Goal: Navigation & Orientation: Understand site structure

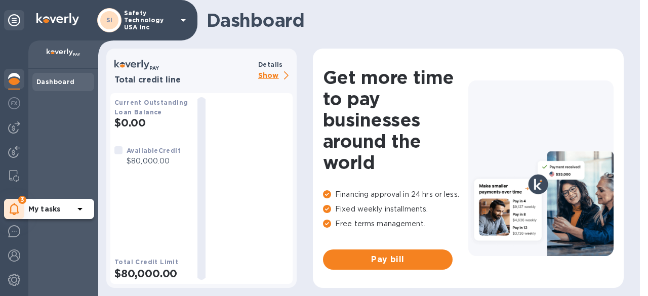
click at [8, 213] on div "3" at bounding box center [14, 209] width 20 height 20
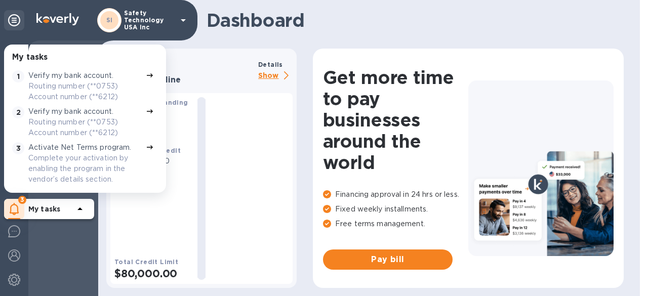
click at [146, 75] on icon at bounding box center [150, 75] width 8 height 8
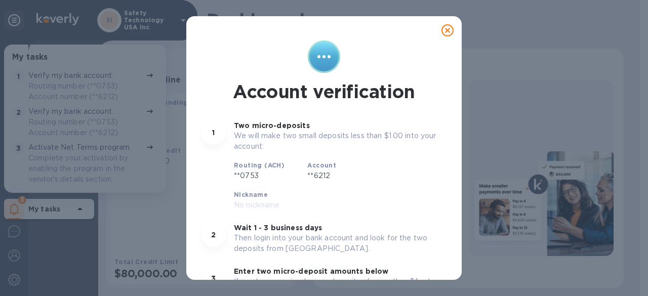
click at [442, 33] on icon at bounding box center [448, 30] width 12 height 12
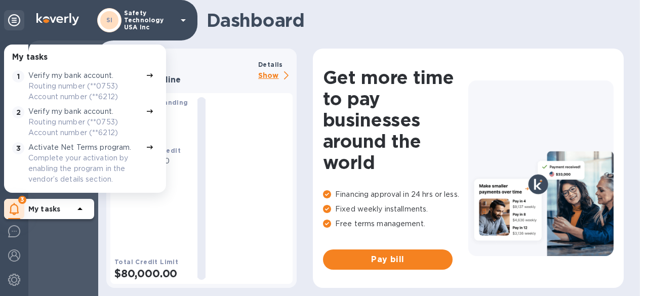
click at [87, 155] on p "Complete your activation by enabling the program in the vendor’s details sectio…" at bounding box center [84, 169] width 113 height 32
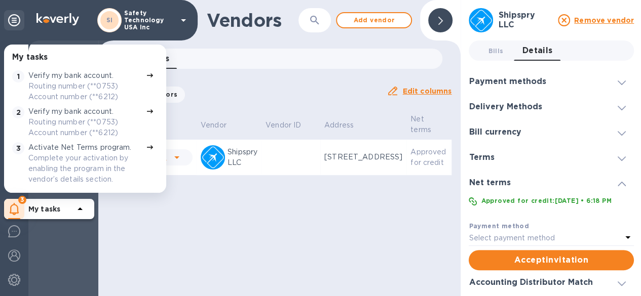
click at [617, 84] on icon at bounding box center [621, 83] width 8 height 5
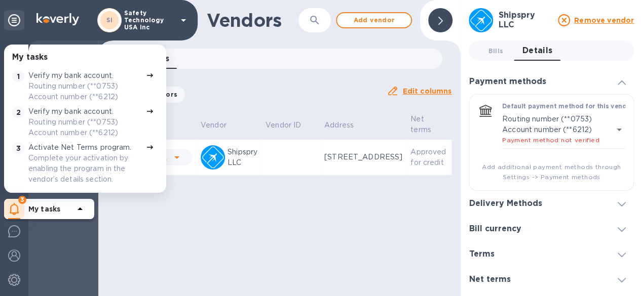
click at [617, 203] on icon at bounding box center [621, 204] width 8 height 5
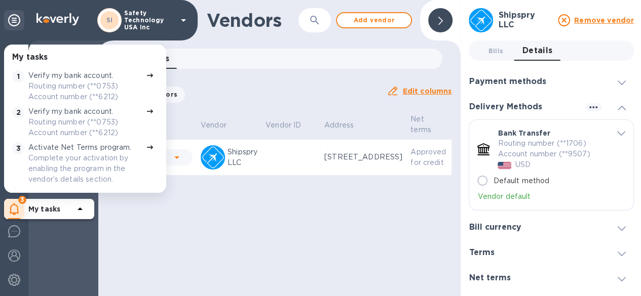
click at [617, 229] on icon at bounding box center [621, 228] width 8 height 5
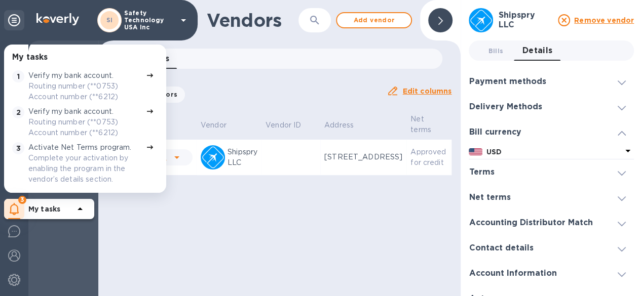
click at [218, 255] on div "Vendors ​ Add vendor Vendors 0 Filter Vendors Auto pay: All Edit columns Vendor…" at bounding box center [279, 148] width 362 height 296
click at [434, 24] on div at bounding box center [440, 20] width 24 height 24
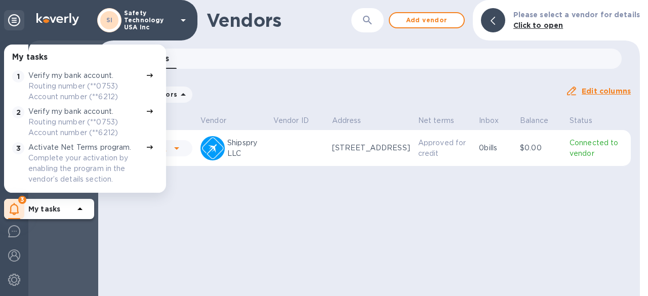
click at [46, 261] on div "Dashboard Bills Net Terms Bills Payments Vendors" at bounding box center [63, 182] width 70 height 227
click at [83, 210] on icon at bounding box center [80, 209] width 12 height 12
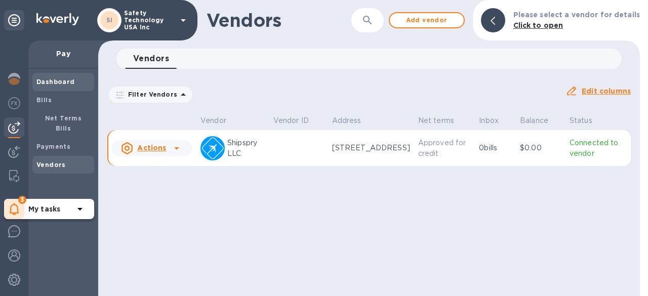
click at [61, 84] on b "Dashboard" at bounding box center [55, 82] width 38 height 8
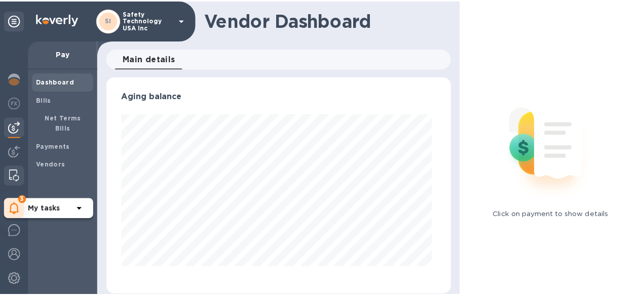
scroll to position [219, 344]
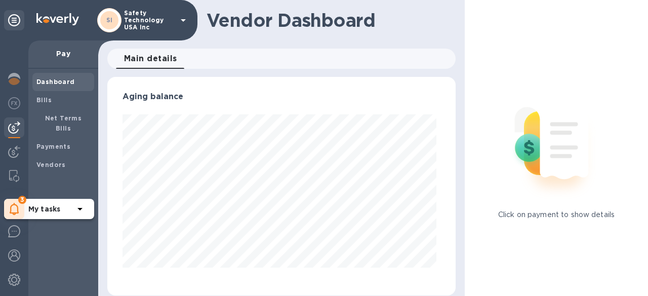
click at [145, 56] on span "Main details 0" at bounding box center [150, 59] width 53 height 14
click at [65, 113] on div "Net Terms Bills" at bounding box center [63, 123] width 62 height 28
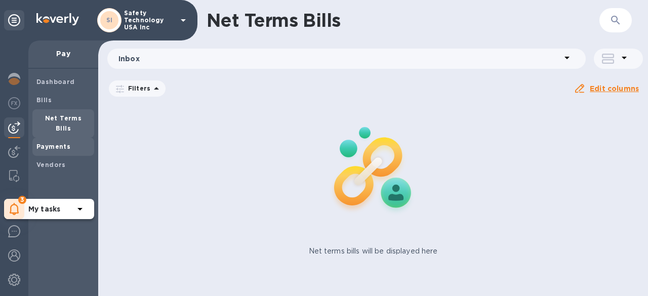
click at [59, 138] on div "Payments" at bounding box center [63, 147] width 62 height 18
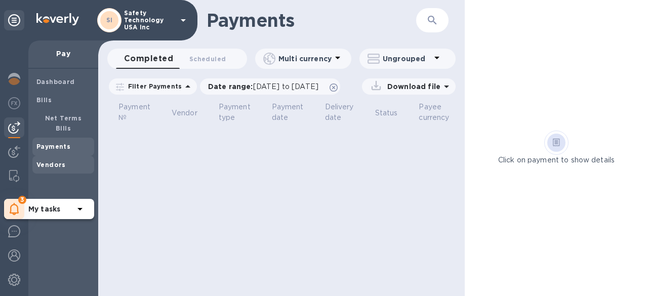
click at [55, 161] on b "Vendors" at bounding box center [50, 165] width 29 height 8
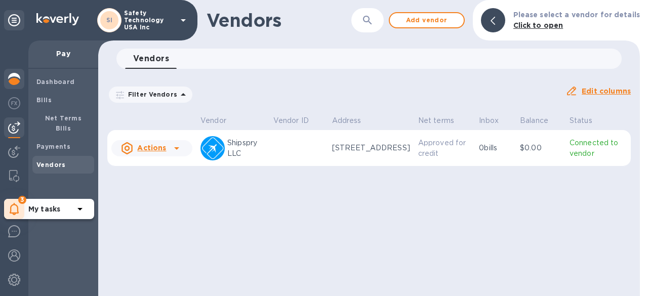
click at [10, 80] on img at bounding box center [14, 79] width 12 height 12
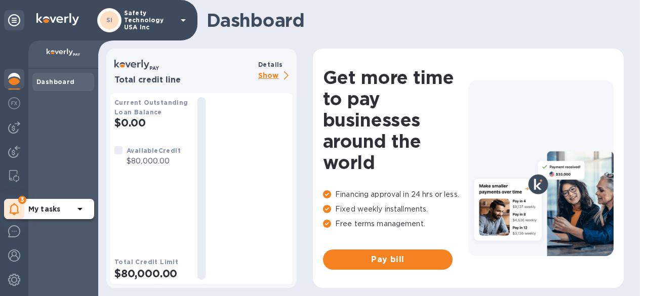
click at [267, 74] on p "Show" at bounding box center [275, 76] width 34 height 13
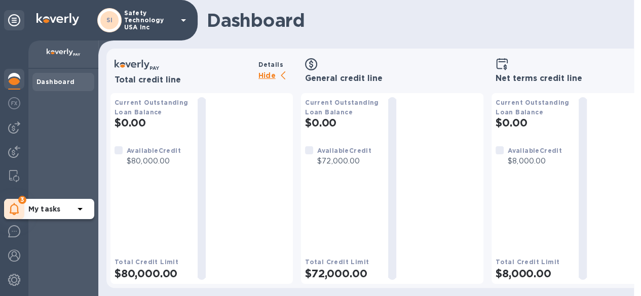
scroll to position [26, 0]
